Goal: Transaction & Acquisition: Purchase product/service

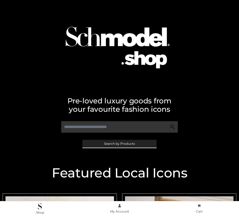
click at [119, 143] on span "Search by Products" at bounding box center [119, 143] width 31 height 3
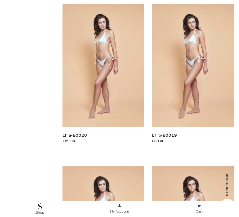
scroll to position [64, 0]
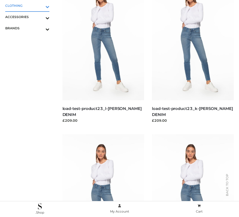
click at [40, 5] on icon "Toggle Submenu" at bounding box center [20, 7] width 59 height 6
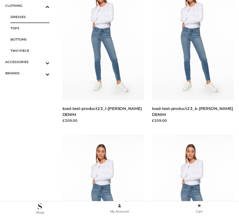
click at [30, 17] on span "DRESSES" at bounding box center [29, 17] width 39 height 6
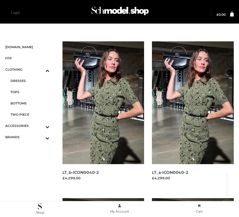
scroll to position [755, 0]
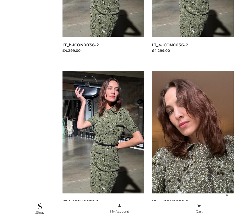
click at [193, 144] on img at bounding box center [193, 132] width 82 height 123
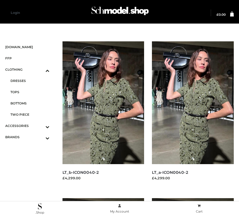
scroll to position [598, 0]
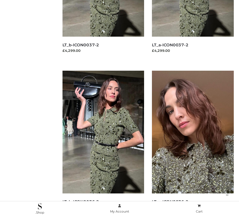
click at [193, 144] on img at bounding box center [193, 132] width 82 height 123
